Goal: Task Accomplishment & Management: Manage account settings

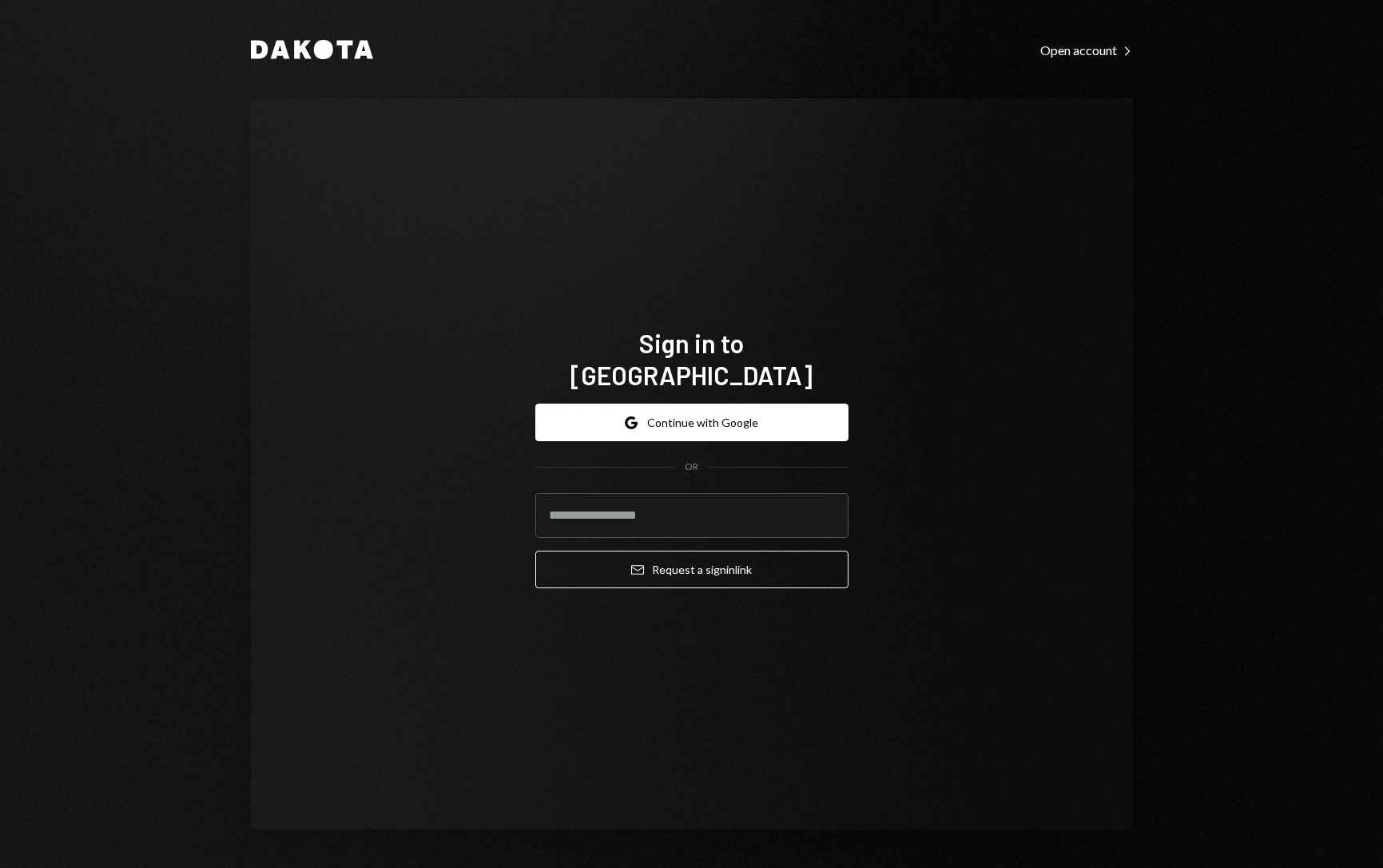
type input "**********"
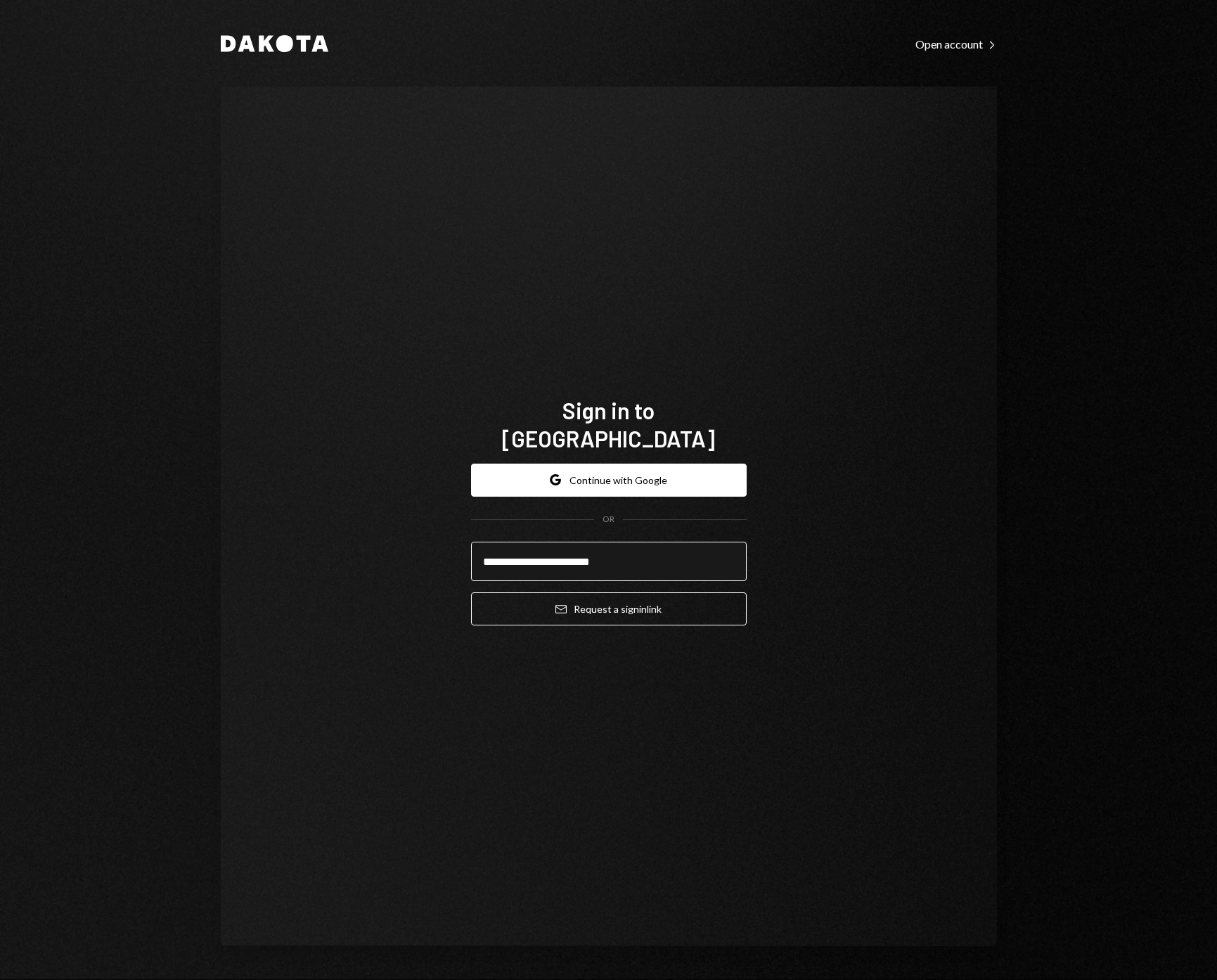
click at [659, 549] on input "**********" at bounding box center [608, 561] width 275 height 39
click at [813, 578] on div "**********" at bounding box center [608, 517] width 776 height 860
click at [824, 594] on div "**********" at bounding box center [608, 517] width 776 height 860
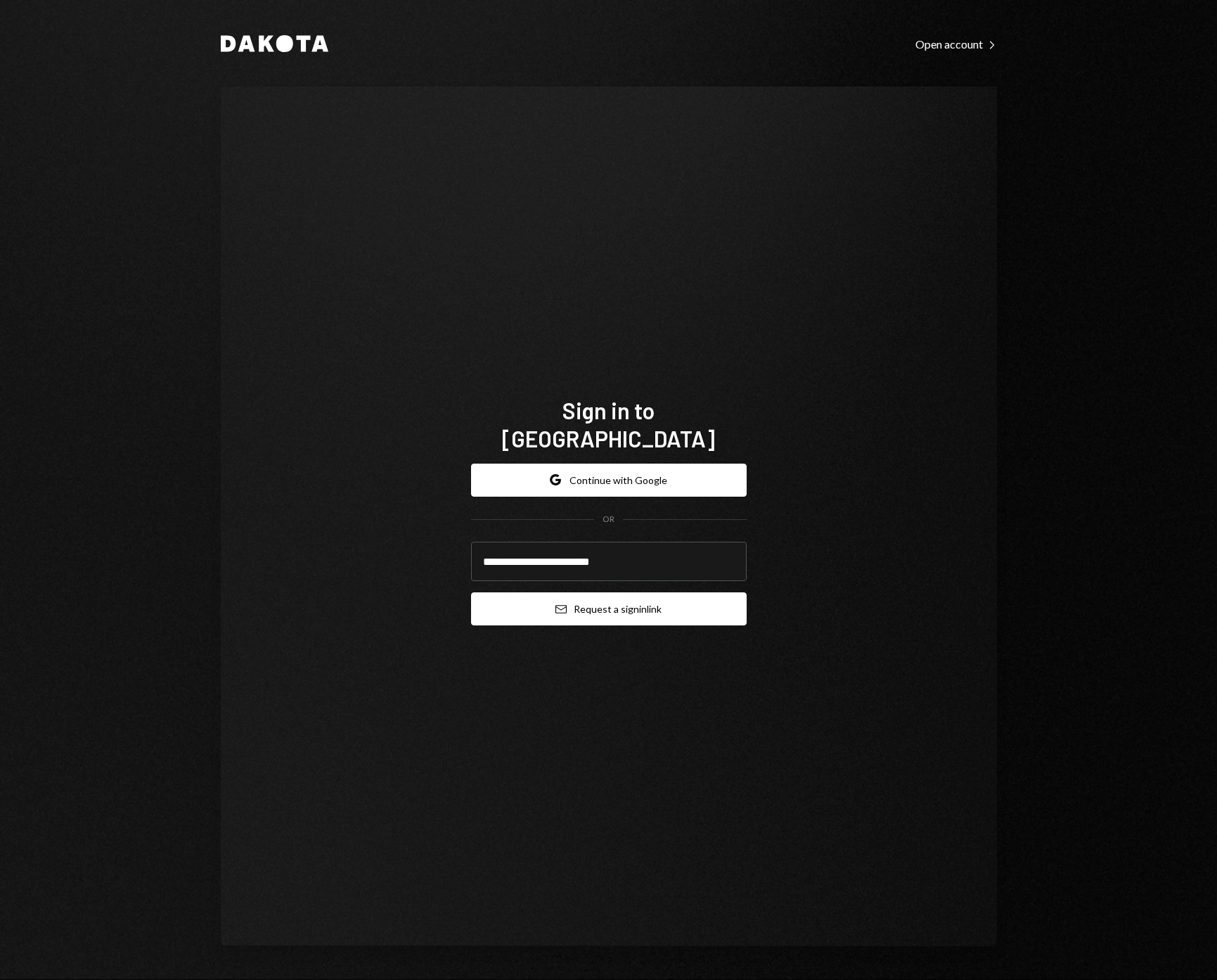
click at [647, 595] on button "Email Request a sign in link" at bounding box center [608, 609] width 275 height 33
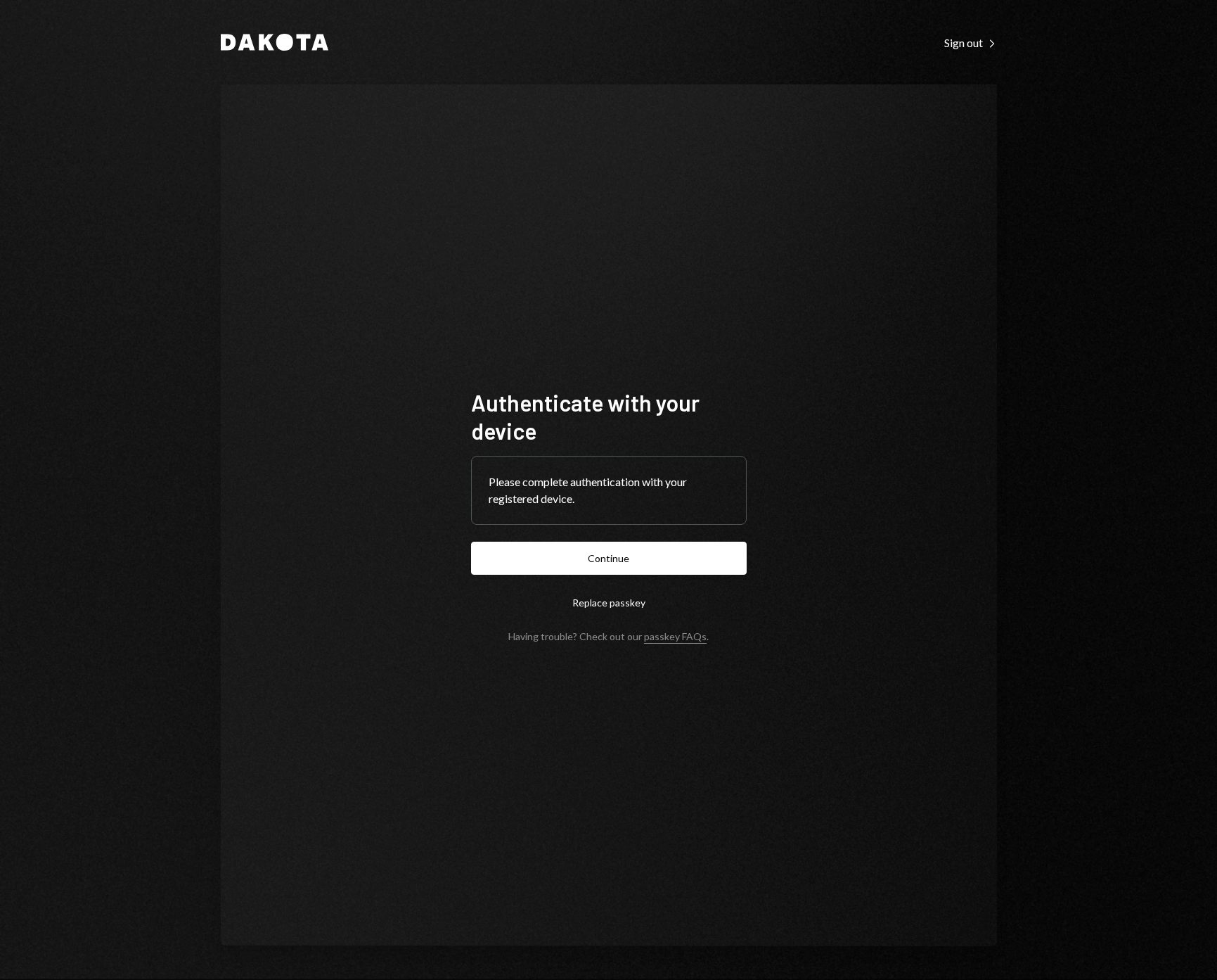
click at [662, 485] on div "Please complete authentication with your registered device." at bounding box center [608, 490] width 240 height 34
click at [660, 545] on button "Continue" at bounding box center [608, 558] width 275 height 33
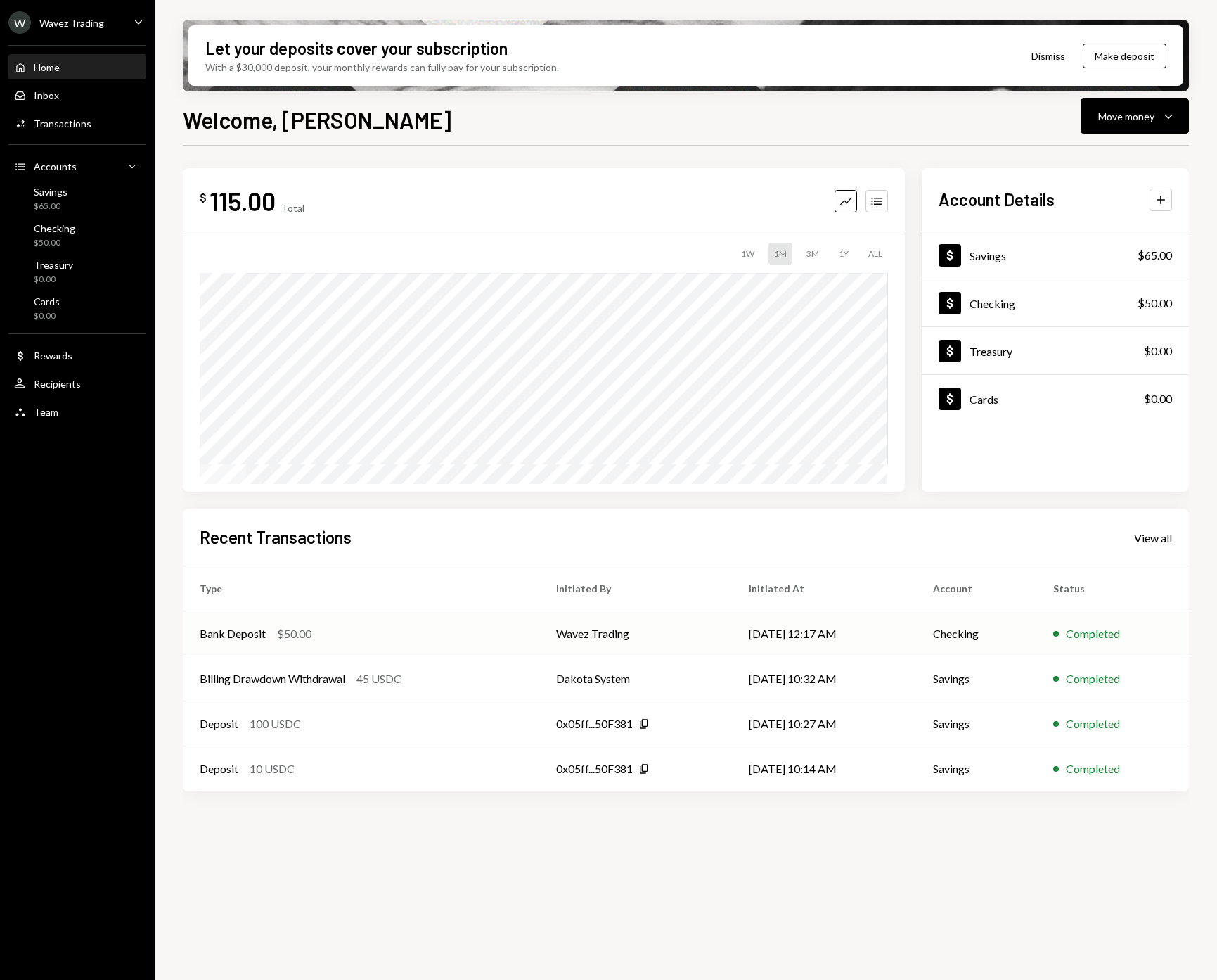
click at [608, 631] on td "Wavez Trading" at bounding box center [635, 634] width 193 height 45
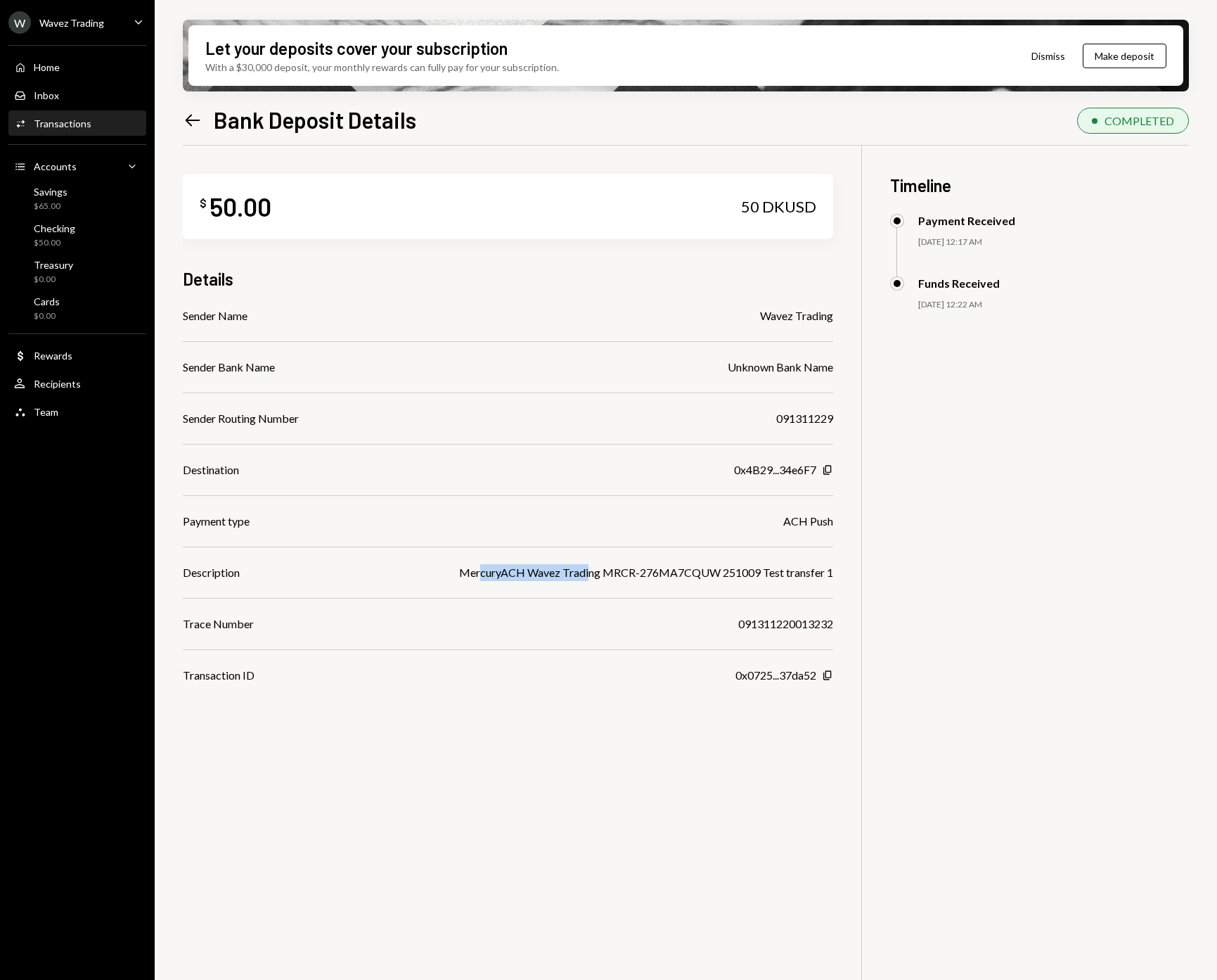
drag, startPoint x: 509, startPoint y: 574, endPoint x: 591, endPoint y: 575, distance: 82.0
click at [591, 575] on div "MercuryACH Wavez Trading MRCR-276MA7CQUW 251009 Test transfer 1" at bounding box center [647, 573] width 374 height 17
drag, startPoint x: 438, startPoint y: 568, endPoint x: 853, endPoint y: 579, distance: 415.1
click at [853, 579] on div "$ 50.00 50 DKUSD Details Sender Name Wavez Trading Sender Bank Name Unknown Ban…" at bounding box center [686, 636] width 1006 height 980
click at [648, 566] on div "MercuryACH Wavez Trading MRCR-276MA7CQUW 251009 Test transfer 1" at bounding box center [647, 573] width 374 height 17
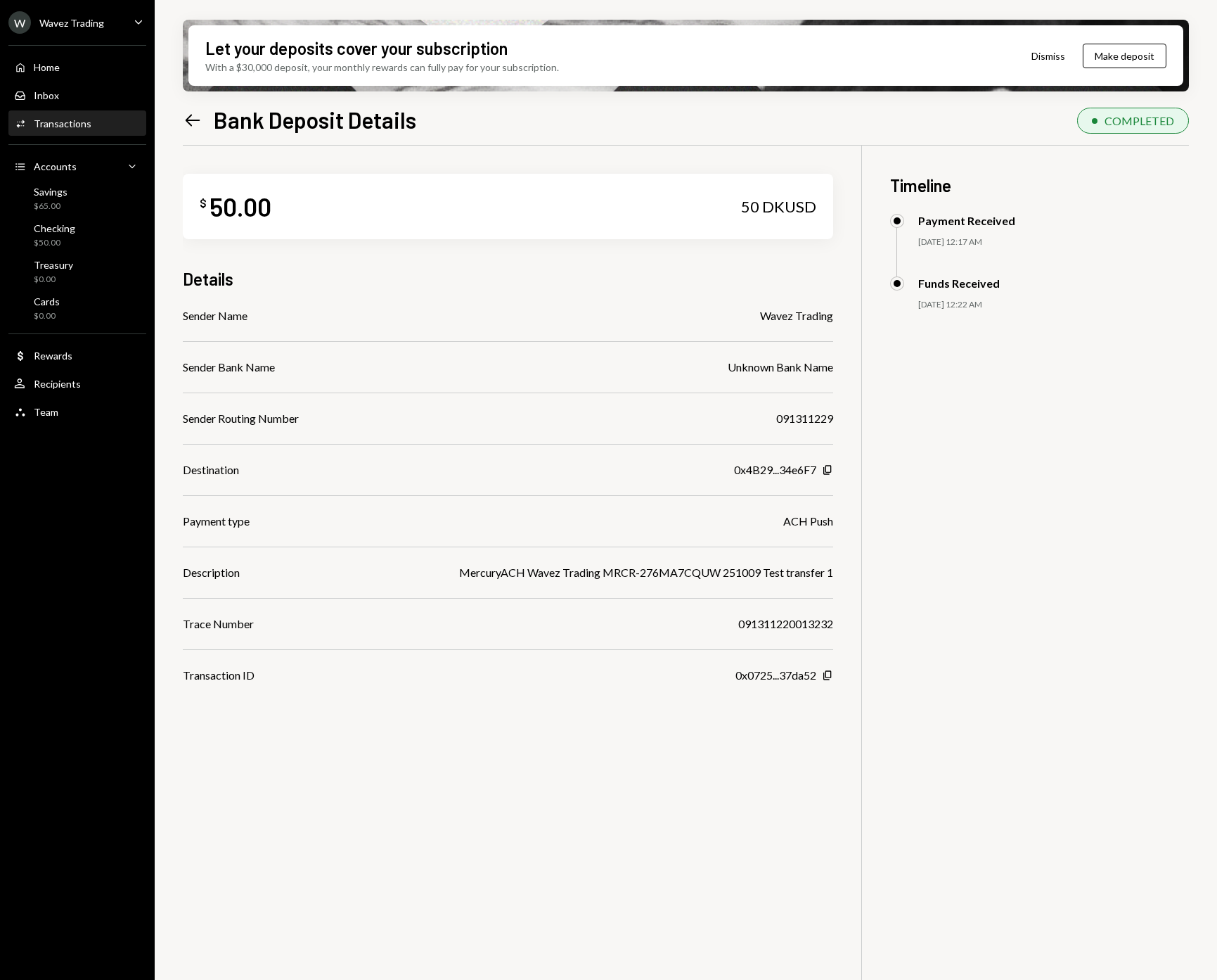
click at [189, 117] on icon at bounding box center [193, 119] width 15 height 12
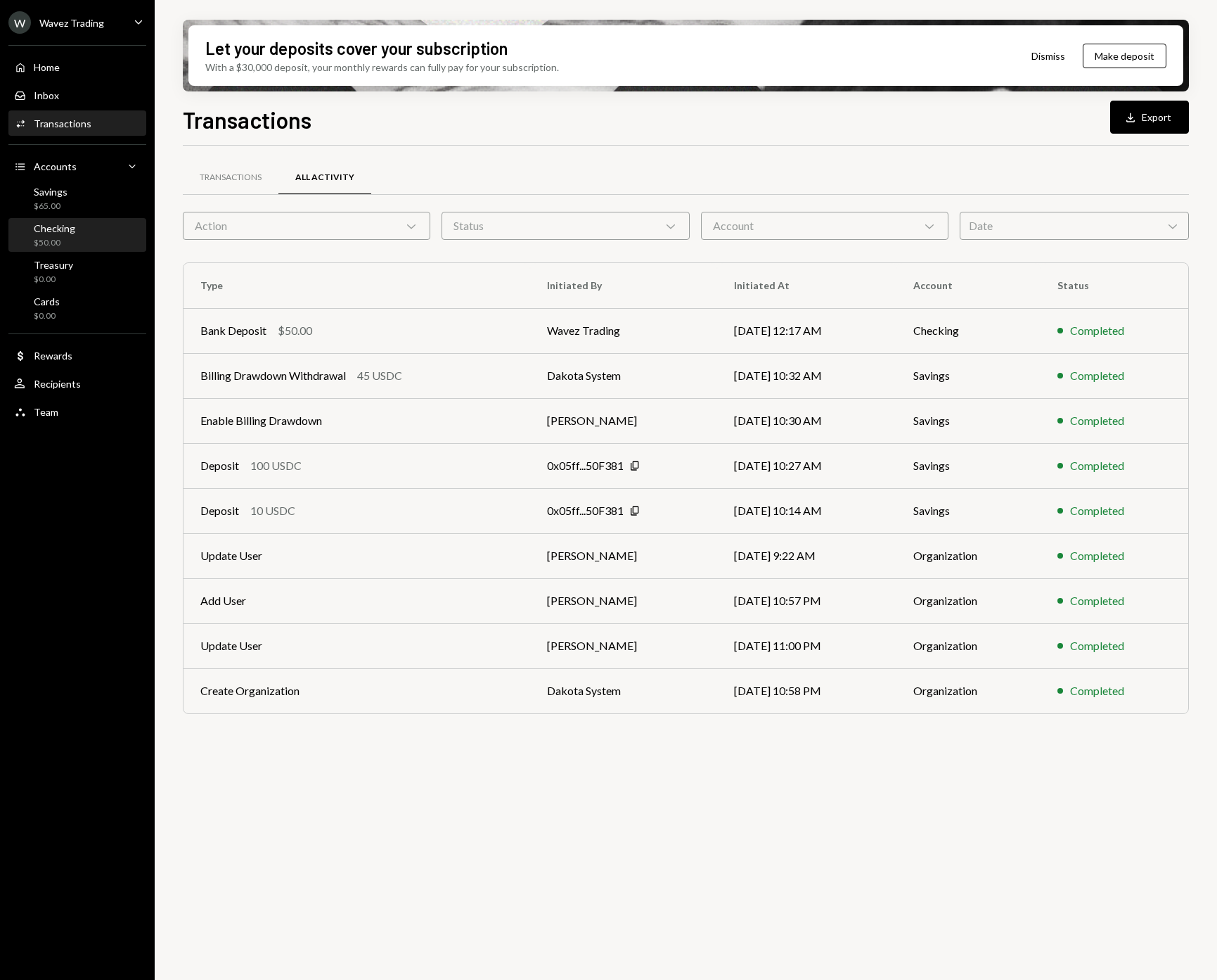
click at [76, 228] on div "Checking $50.00" at bounding box center [77, 236] width 126 height 27
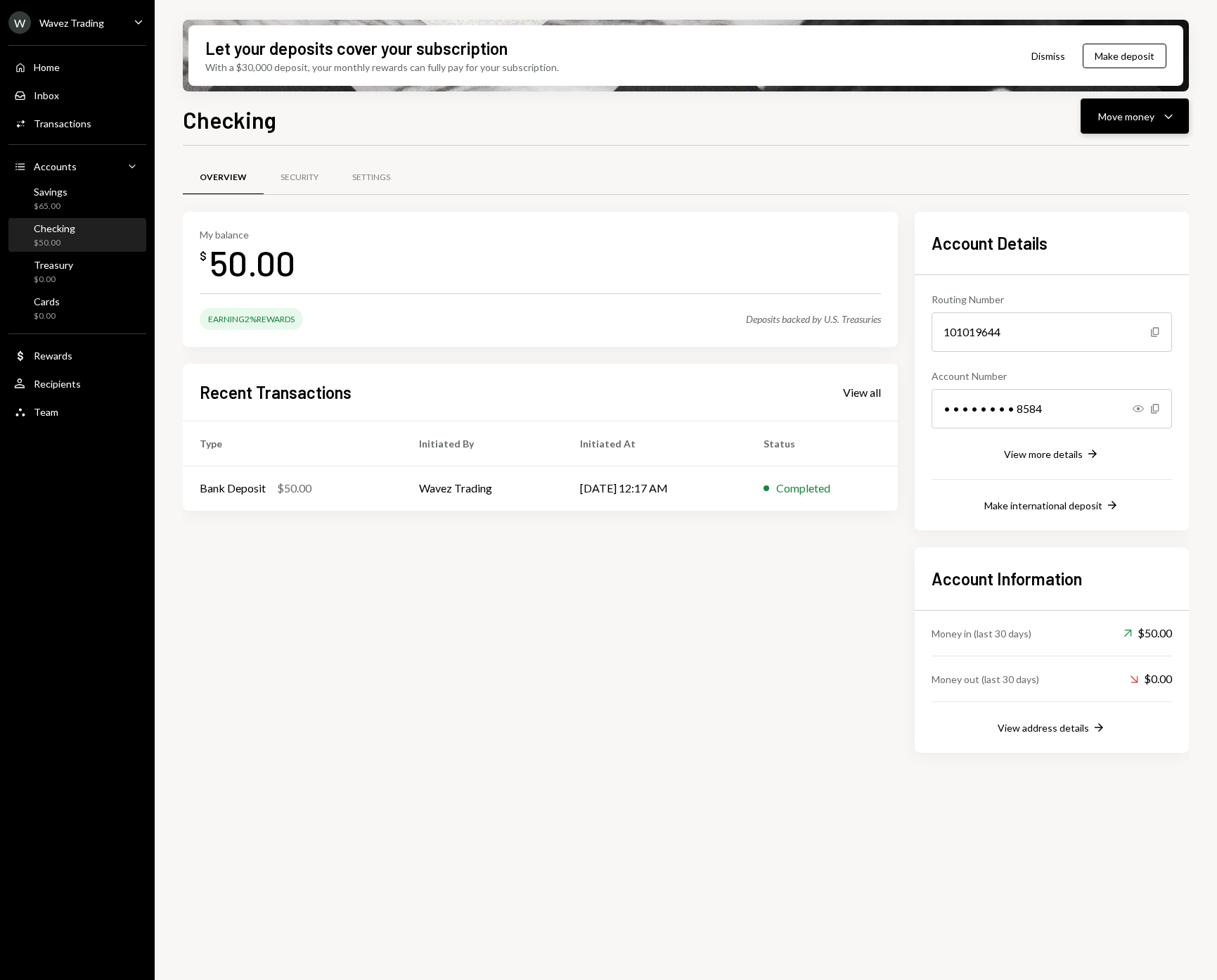
click at [1128, 113] on div "Move money" at bounding box center [1127, 116] width 56 height 15
click at [1123, 263] on div "Swap stablecoins" at bounding box center [1124, 265] width 103 height 15
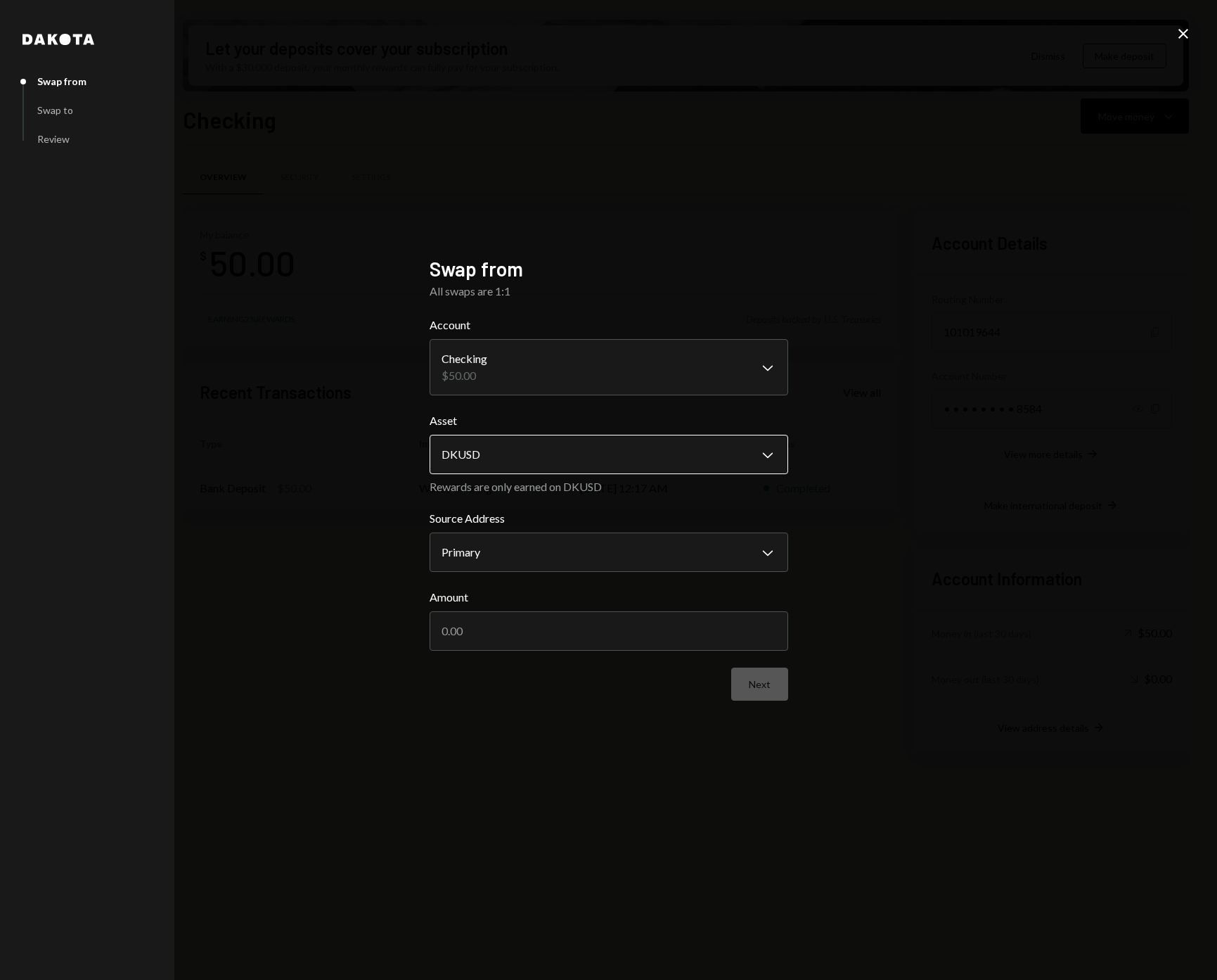
click at [520, 450] on body "W Wavez Trading Caret Down Home Home Inbox Inbox Activities Transactions Accoun…" at bounding box center [608, 490] width 1217 height 980
click at [521, 366] on body "W Wavez Trading Caret Down Home Home Inbox Inbox Activities Transactions Accoun…" at bounding box center [608, 490] width 1217 height 980
click at [1188, 32] on icon "Close" at bounding box center [1183, 34] width 17 height 17
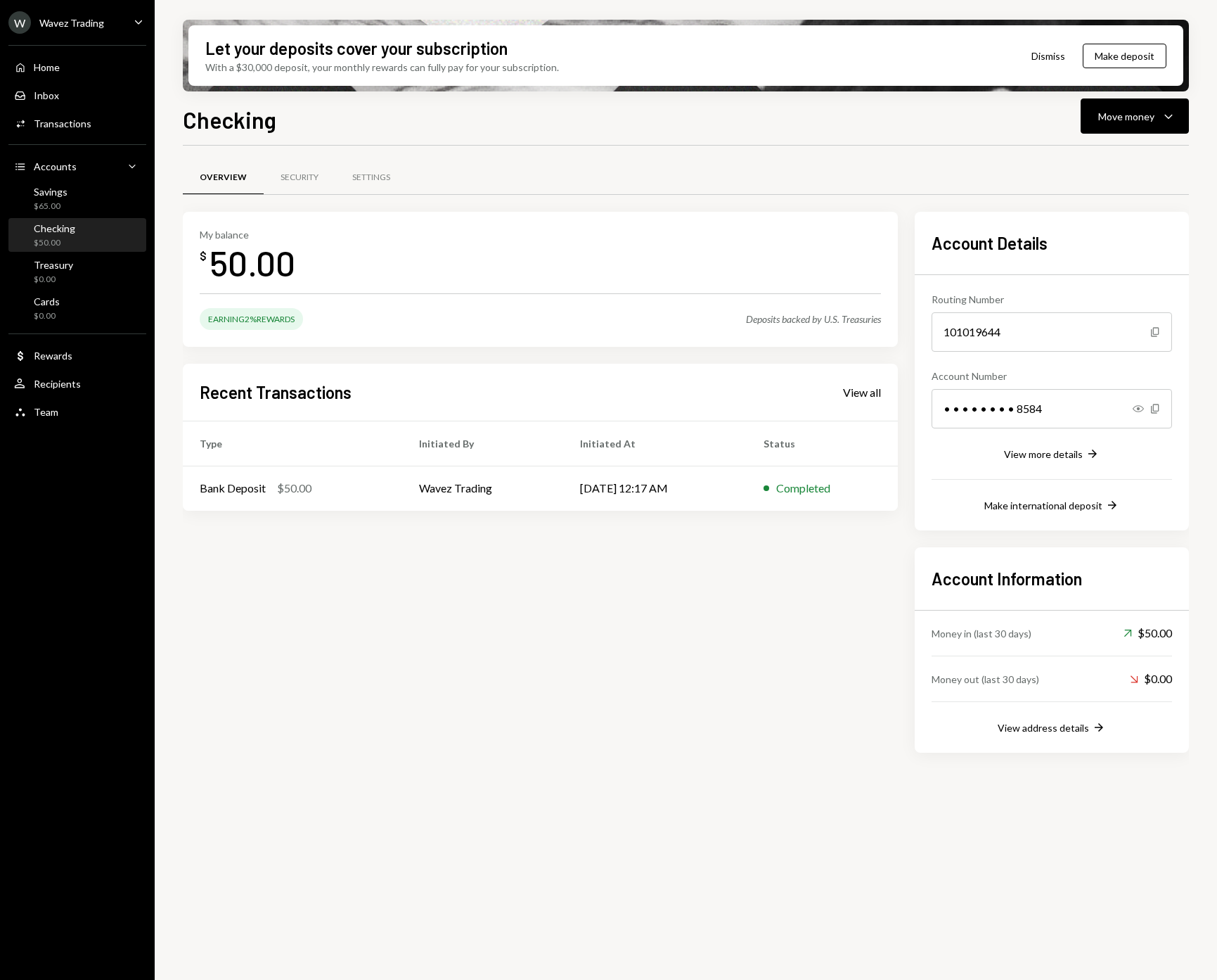
click at [95, 240] on div "Checking $50.00" at bounding box center [77, 236] width 126 height 27
click at [70, 190] on div "Savings $65.00" at bounding box center [77, 199] width 126 height 27
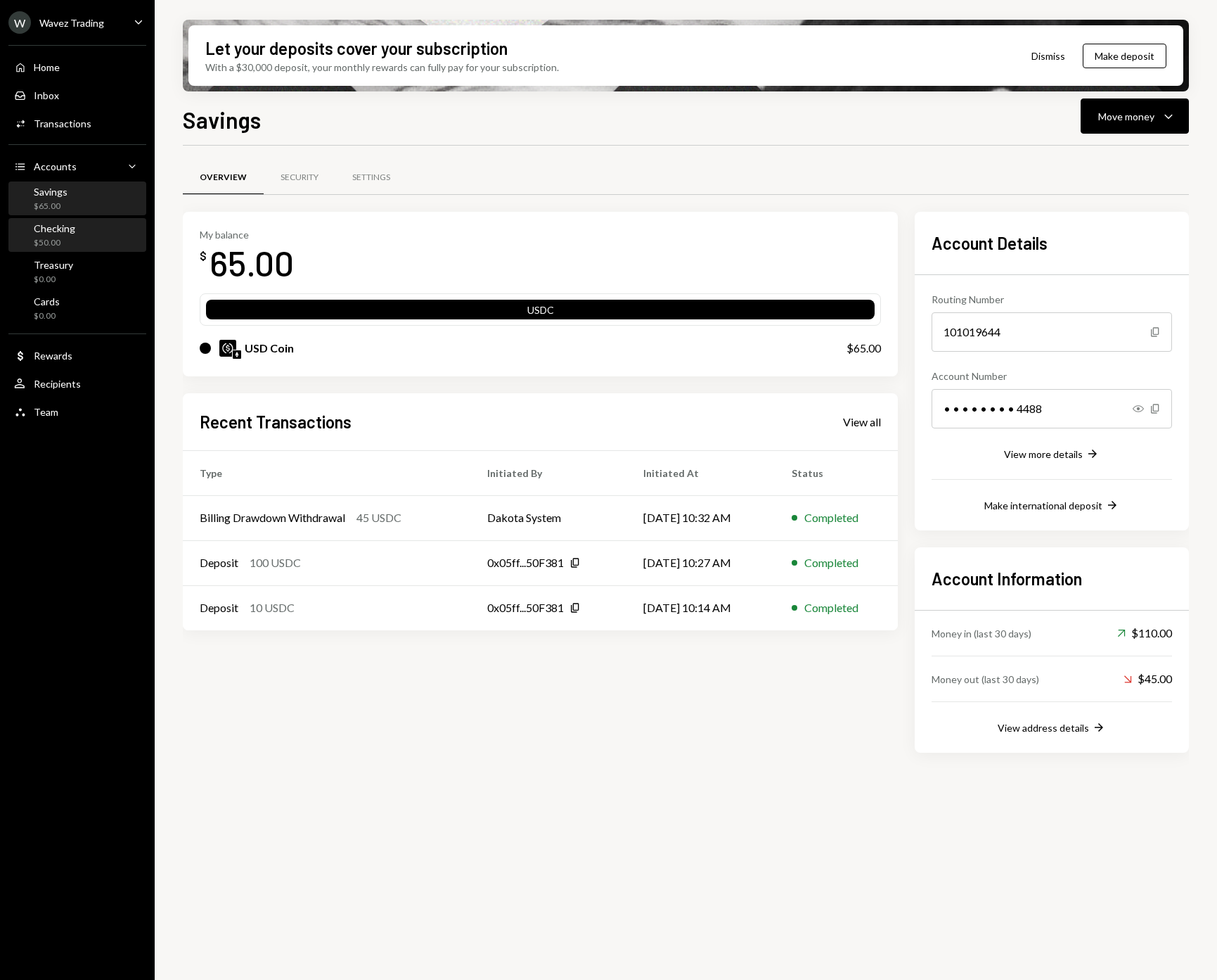
click at [82, 236] on div "Checking $50.00" at bounding box center [77, 236] width 126 height 27
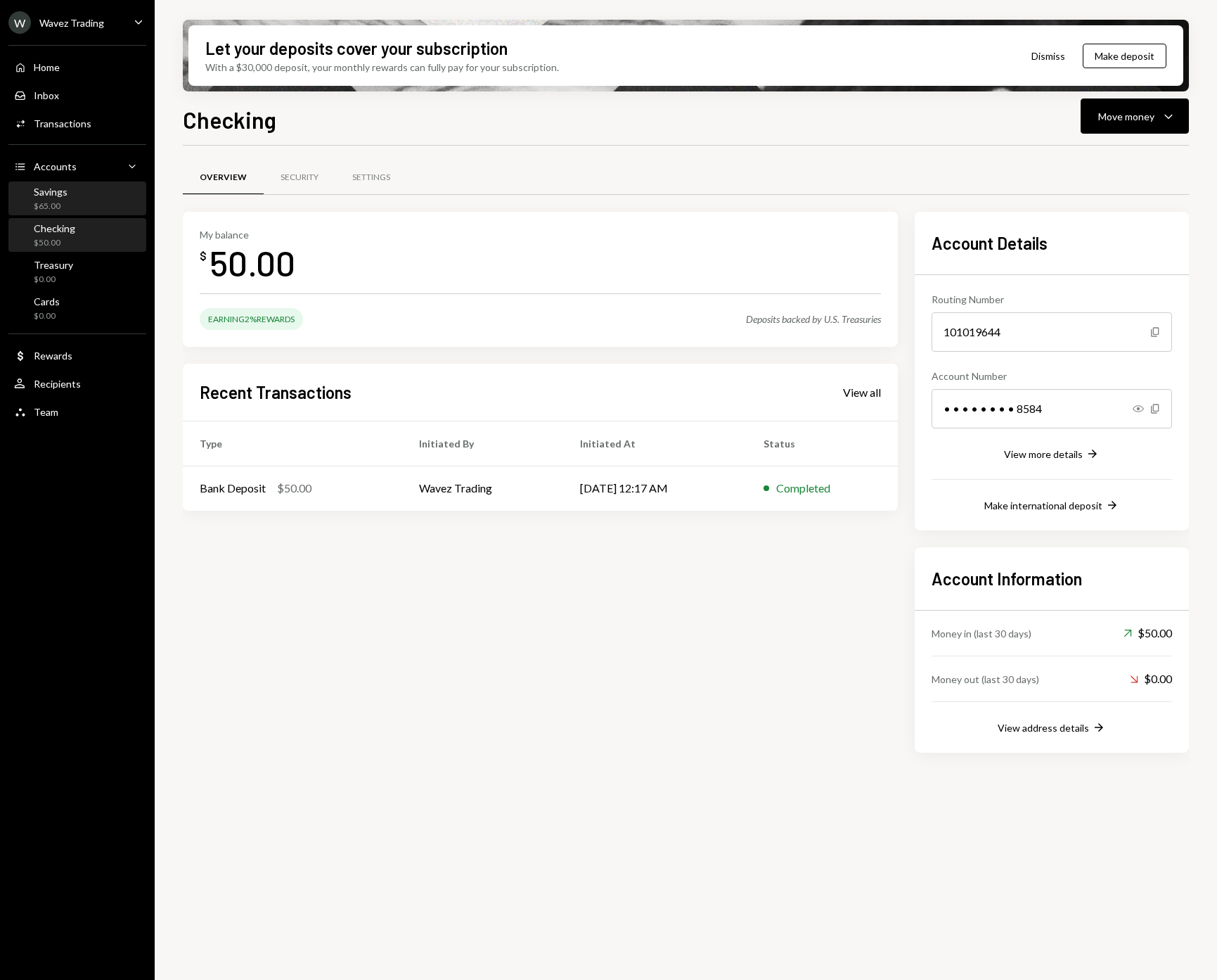
click at [85, 202] on div "Savings $65.00" at bounding box center [77, 199] width 126 height 27
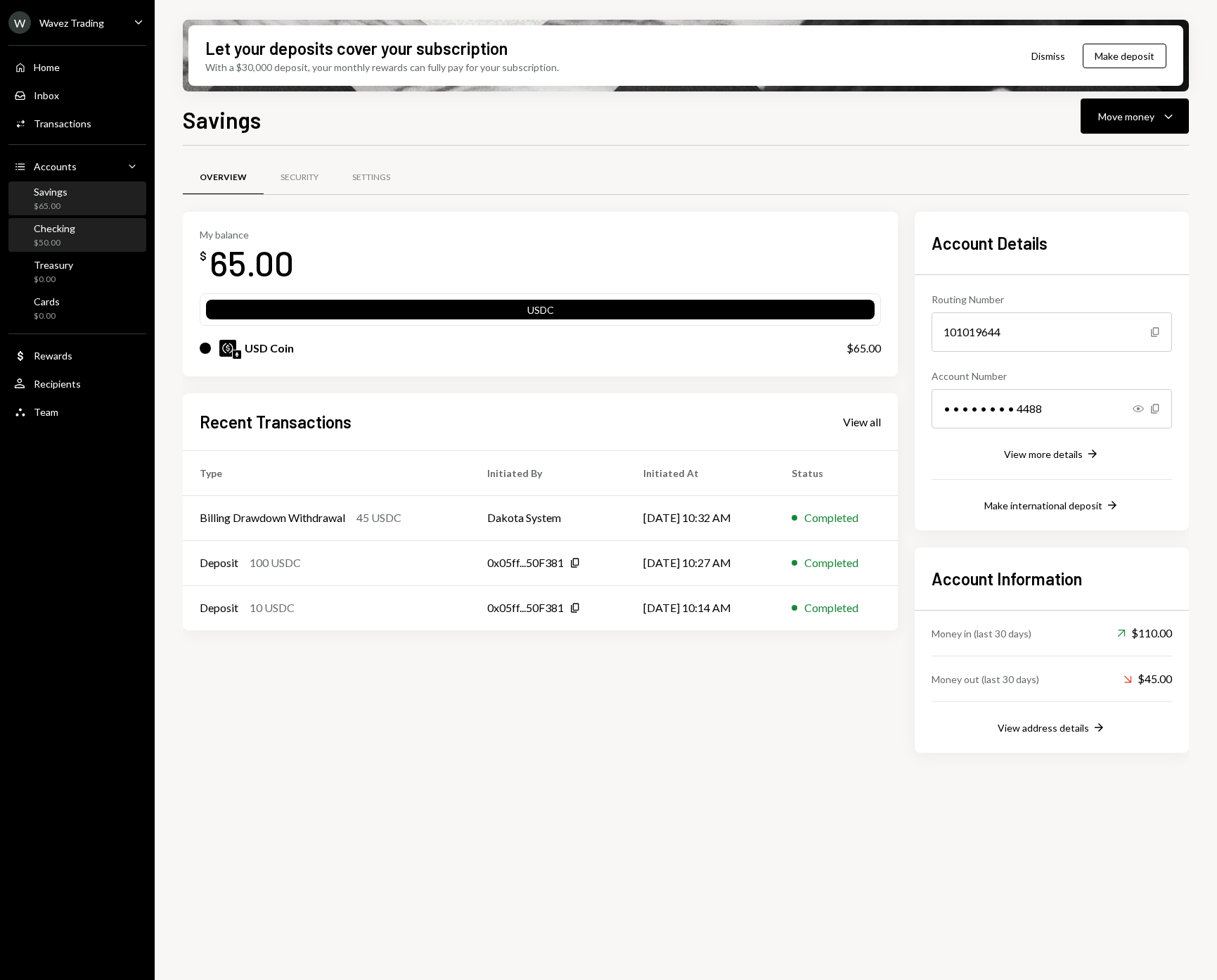
click at [83, 239] on div "Checking $50.00" at bounding box center [77, 236] width 126 height 27
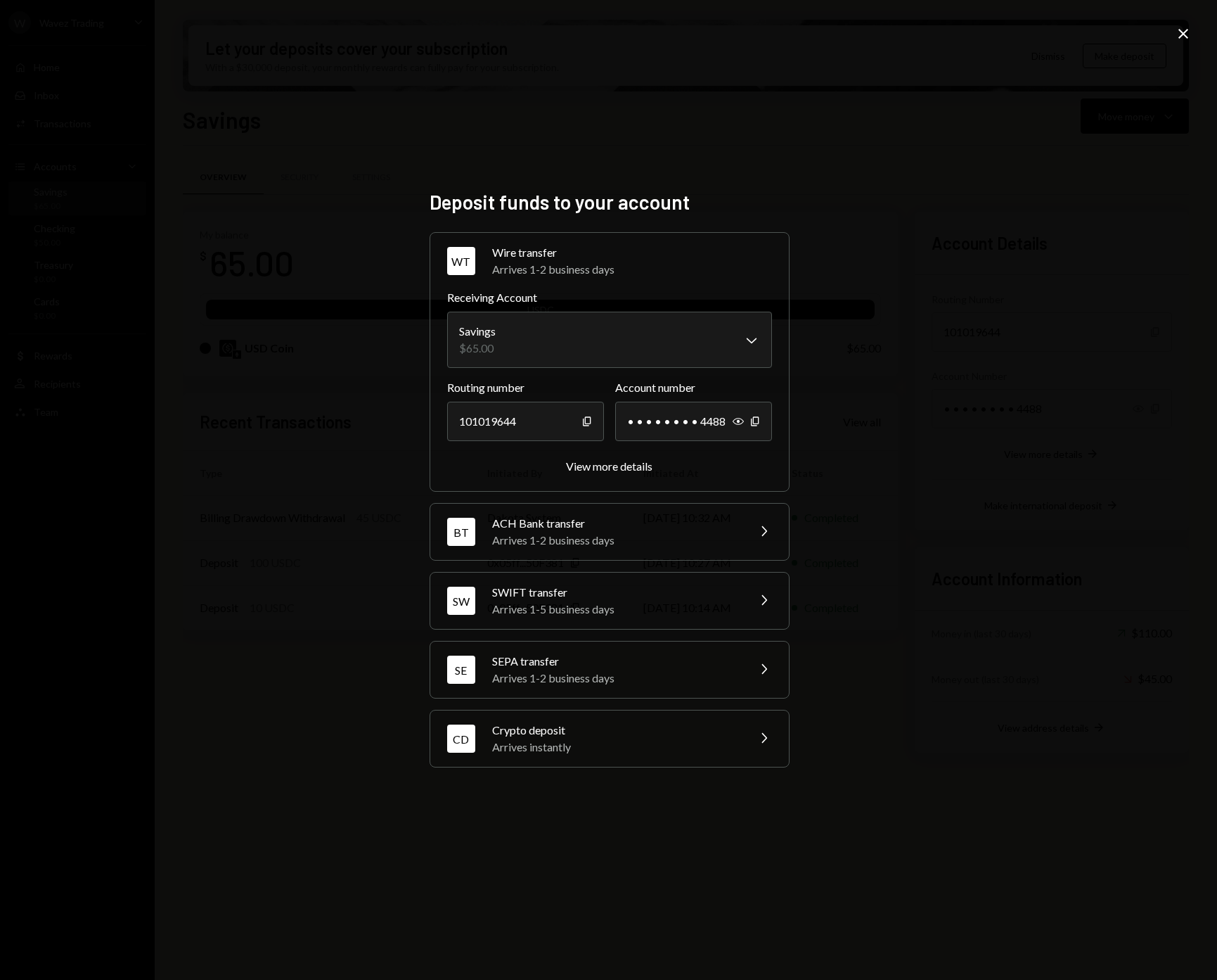
click at [545, 595] on div "SWIFT transfer" at bounding box center [615, 592] width 246 height 17
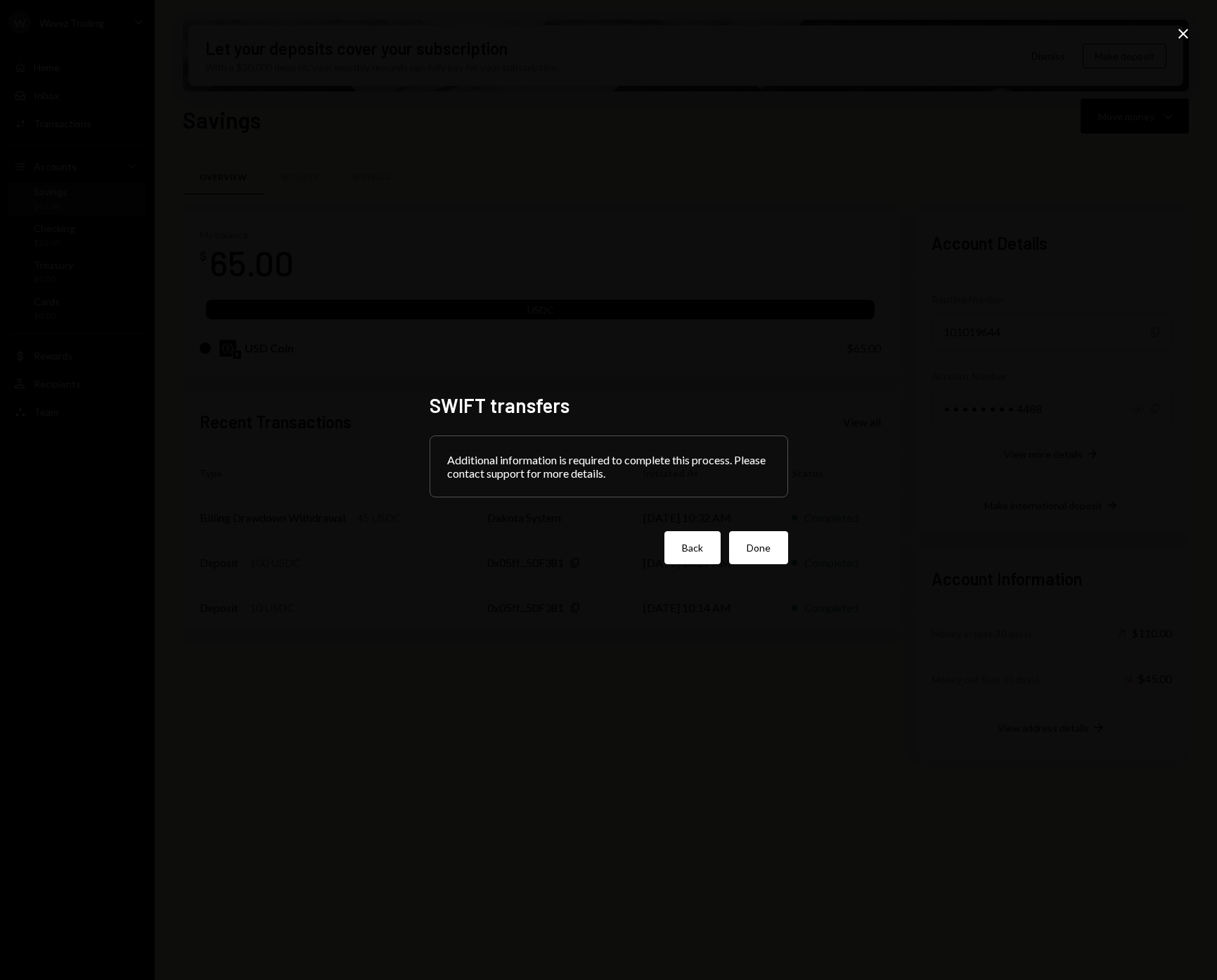
click at [696, 563] on button "Back" at bounding box center [693, 548] width 56 height 33
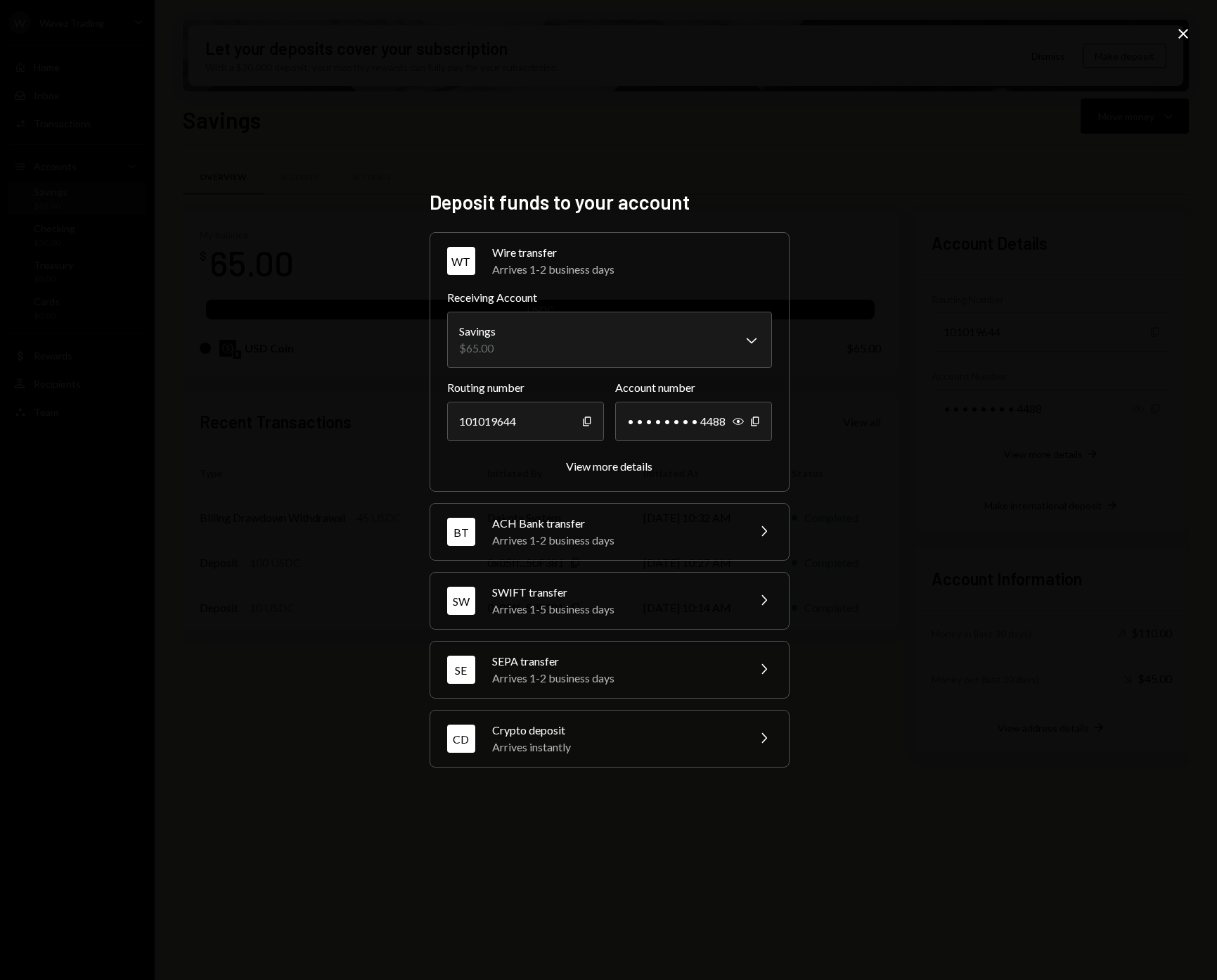
click at [1176, 32] on icon "Close" at bounding box center [1183, 34] width 17 height 17
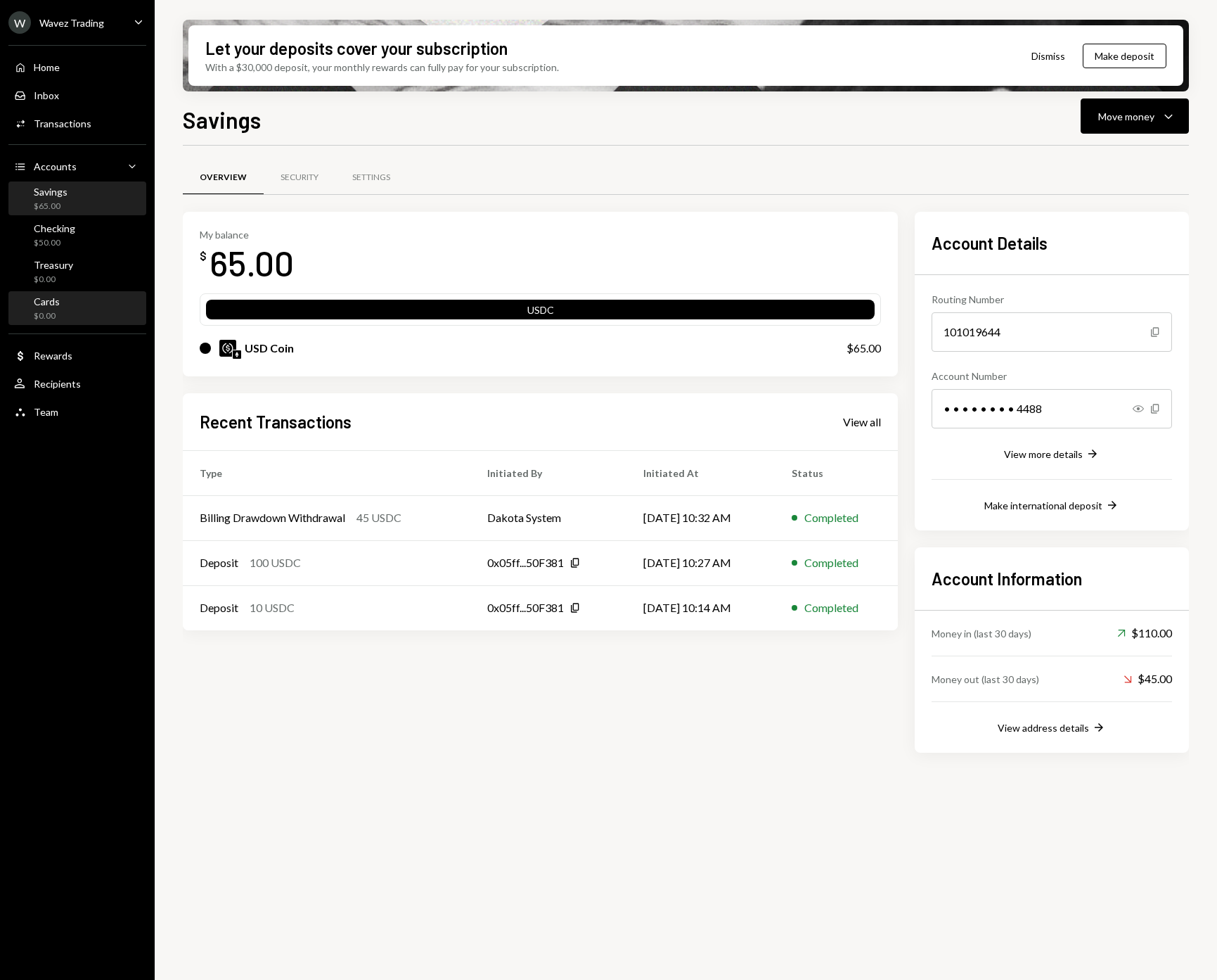
click at [63, 314] on div "Cards $0.00" at bounding box center [77, 309] width 126 height 27
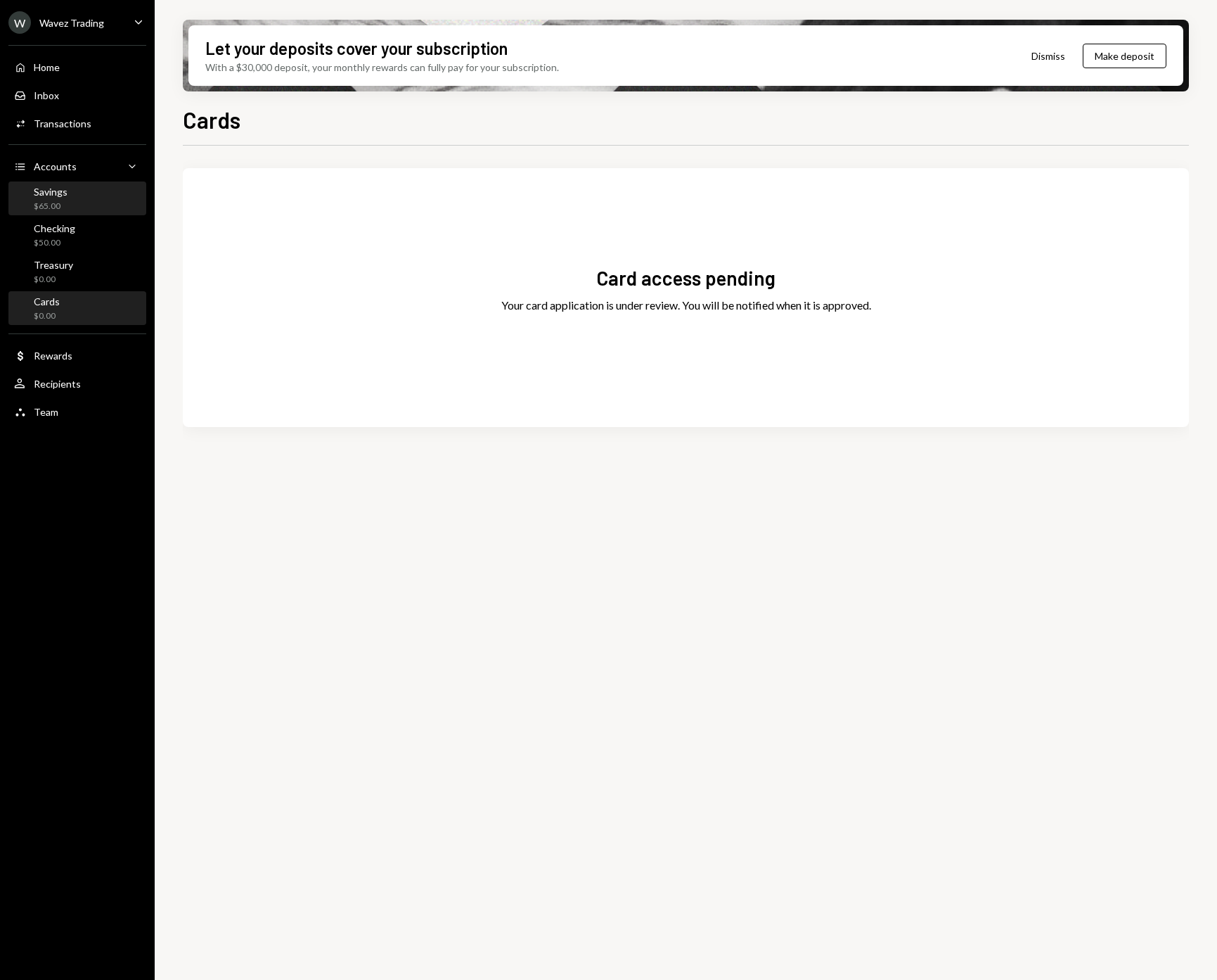
click at [90, 195] on div "Savings $65.00" at bounding box center [77, 199] width 126 height 27
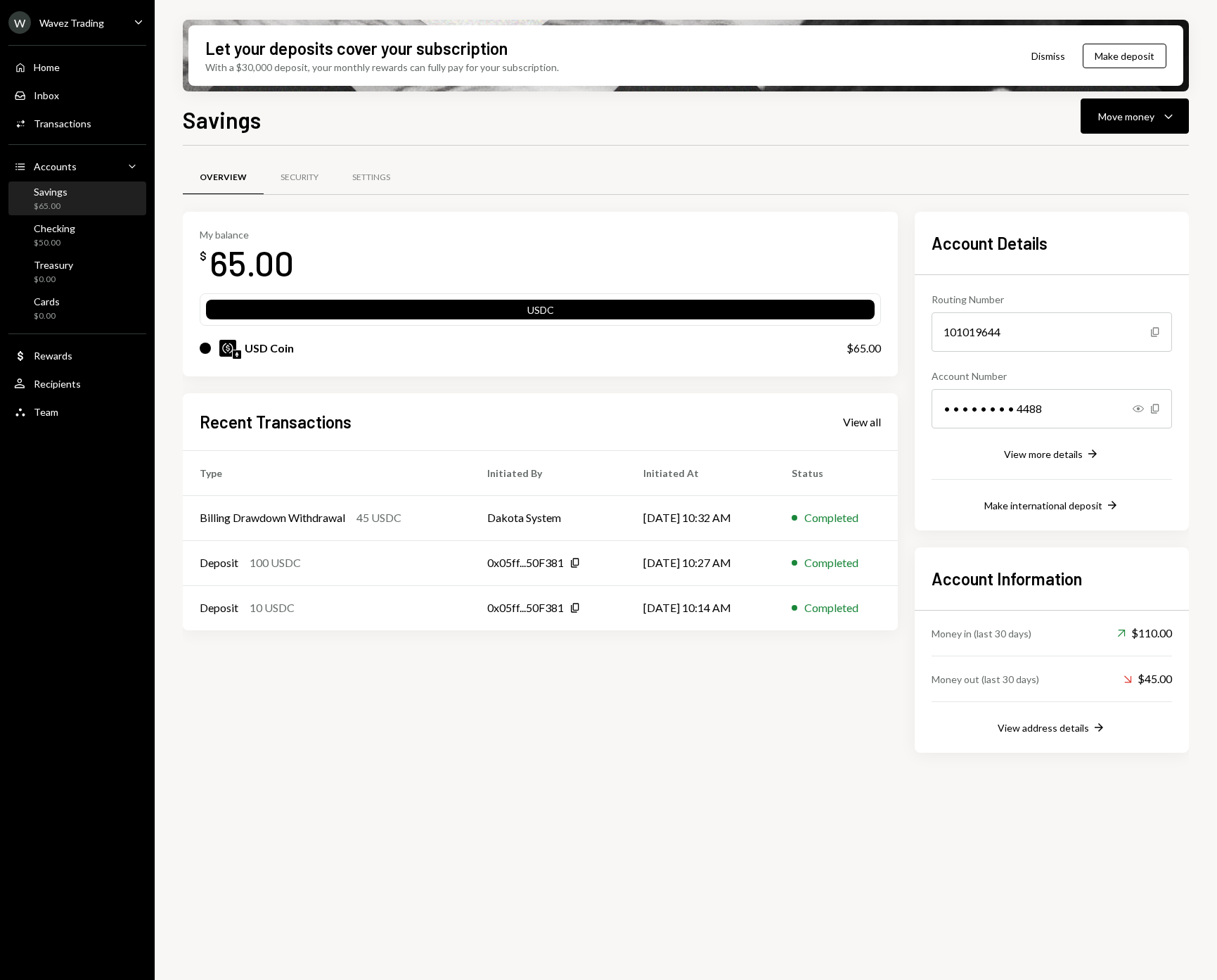
click at [101, 17] on div "Wavez Trading" at bounding box center [71, 23] width 65 height 12
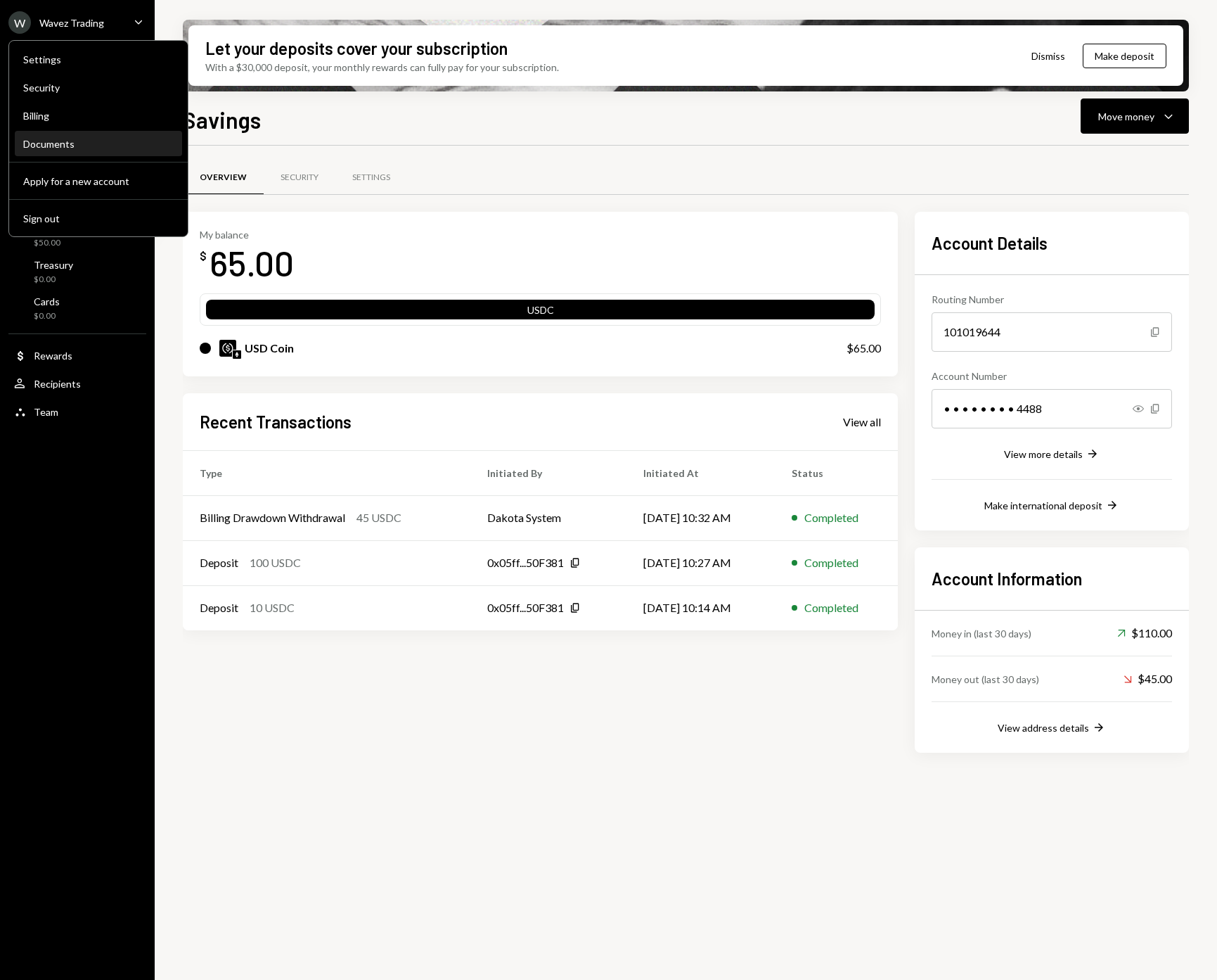
click at [64, 149] on div "Documents" at bounding box center [98, 144] width 151 height 12
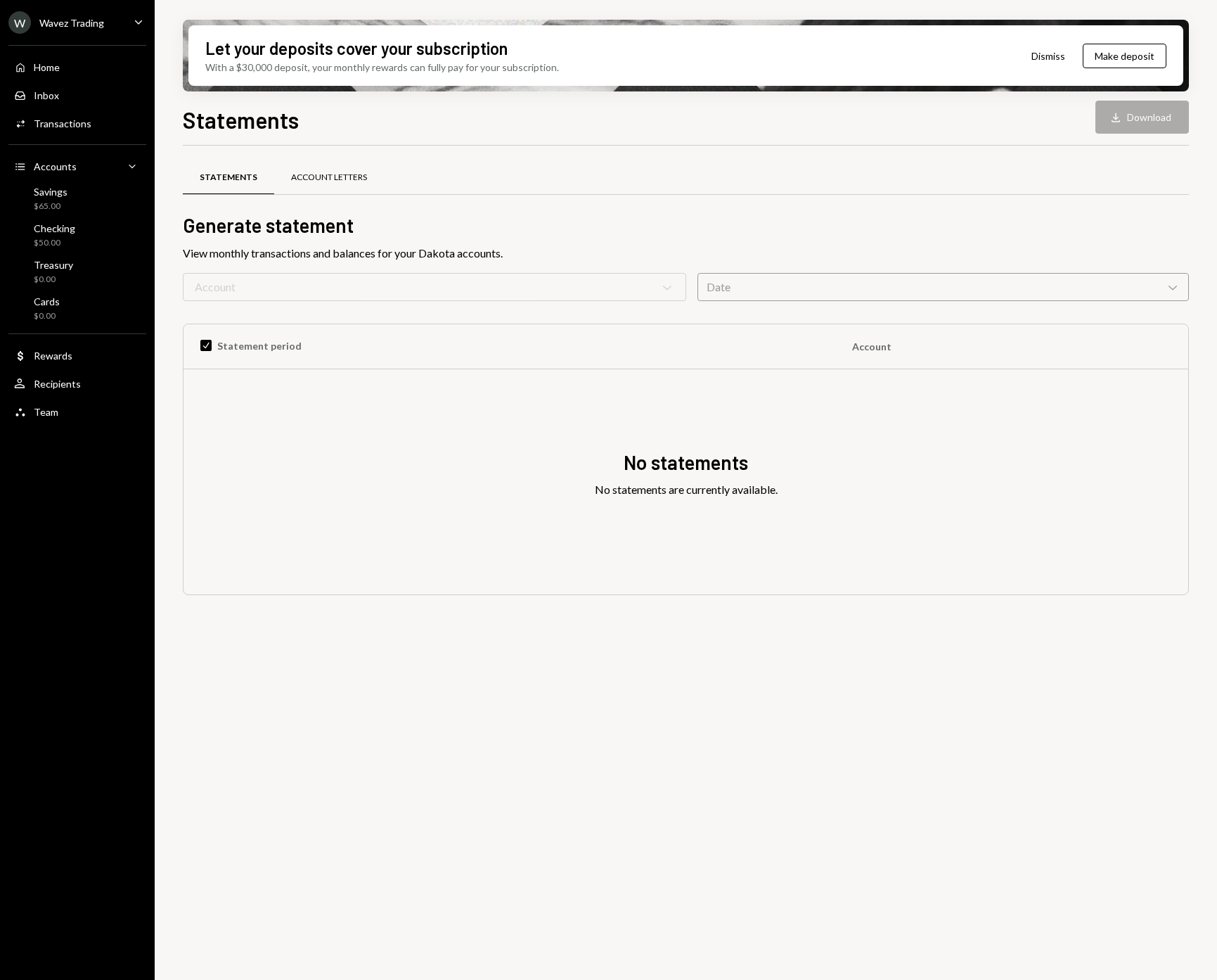
click at [325, 170] on div "Account Letters" at bounding box center [329, 177] width 110 height 34
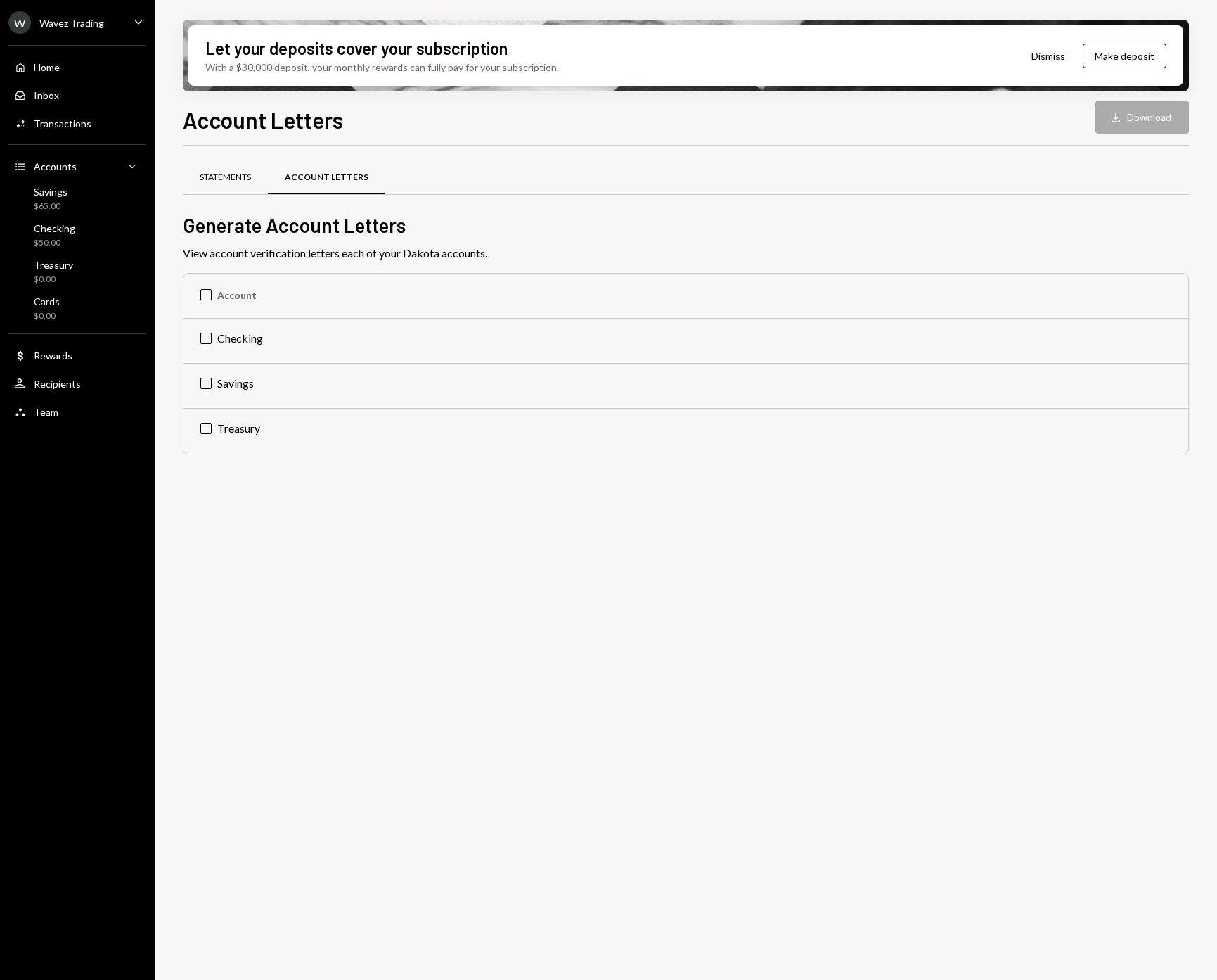
click at [212, 175] on div "Statements" at bounding box center [225, 177] width 51 height 12
